Goal: Navigation & Orientation: Find specific page/section

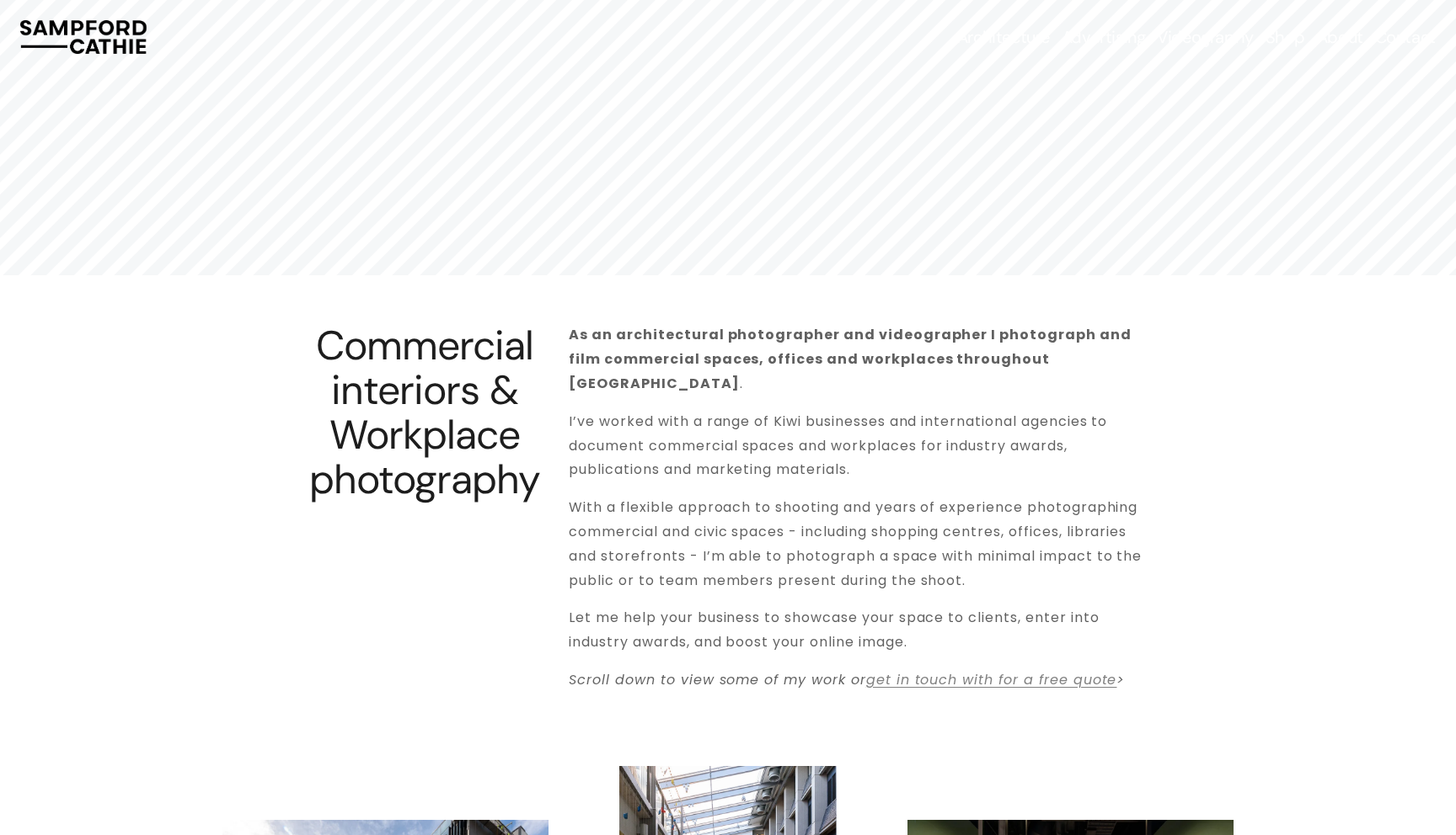
click at [1098, 43] on span "Advertising" at bounding box center [1103, 37] width 84 height 20
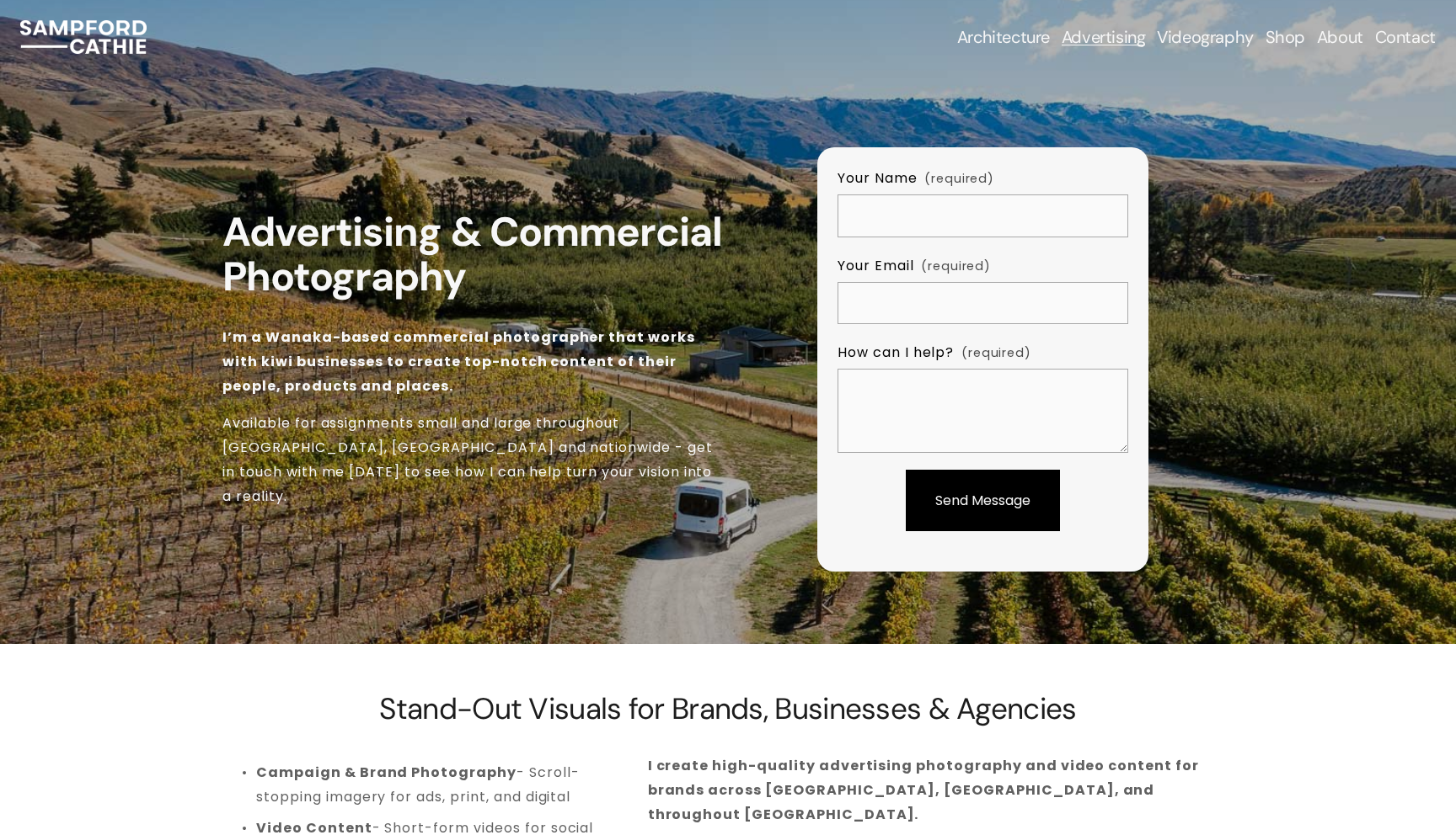
click at [0, 0] on span "Architectural Photography" at bounding box center [0, 0] width 0 height 0
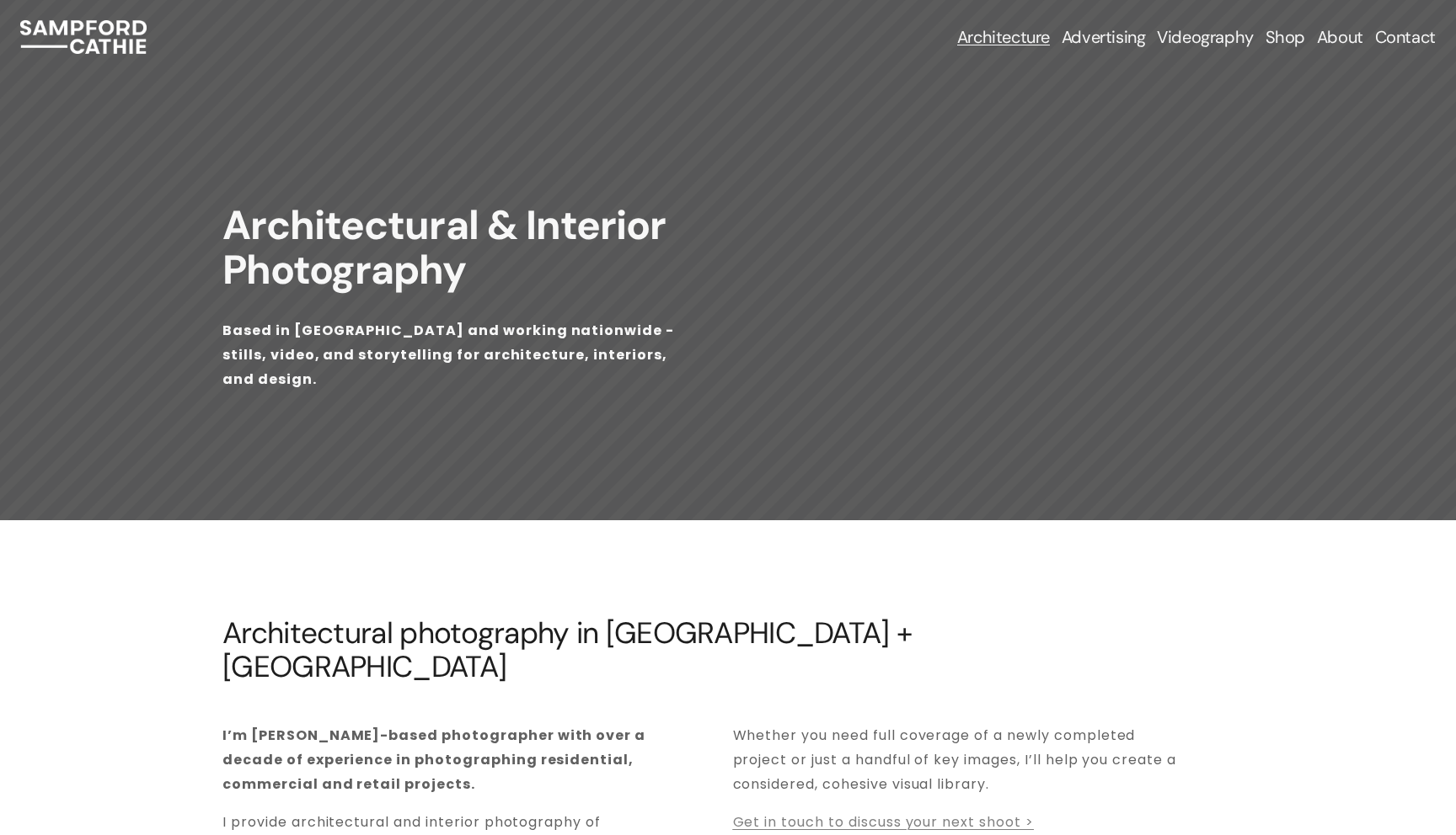
click at [0, 0] on span "Hotels & Resorts" at bounding box center [0, 0] width 0 height 0
